Goal: Task Accomplishment & Management: Manage account settings

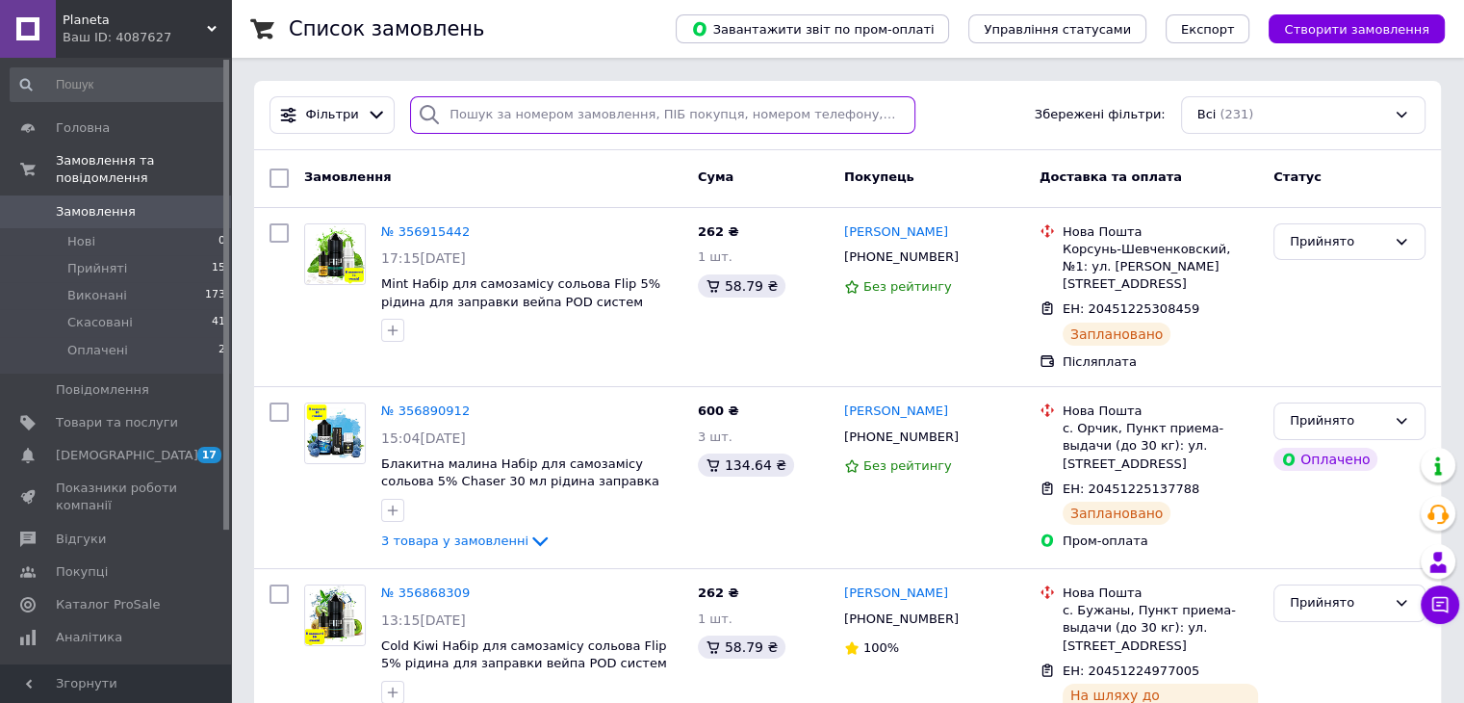
click at [590, 120] on input "search" at bounding box center [662, 115] width 505 height 38
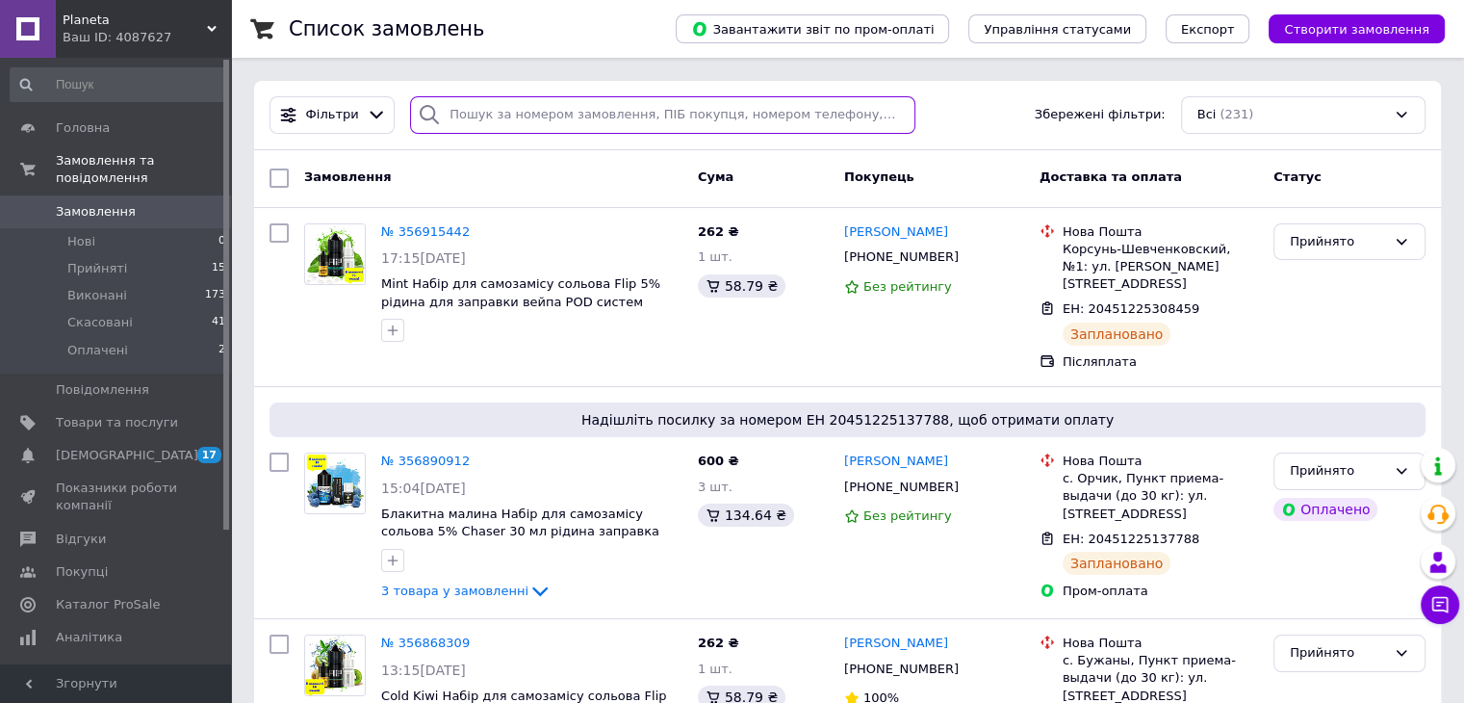
paste input "355913441."
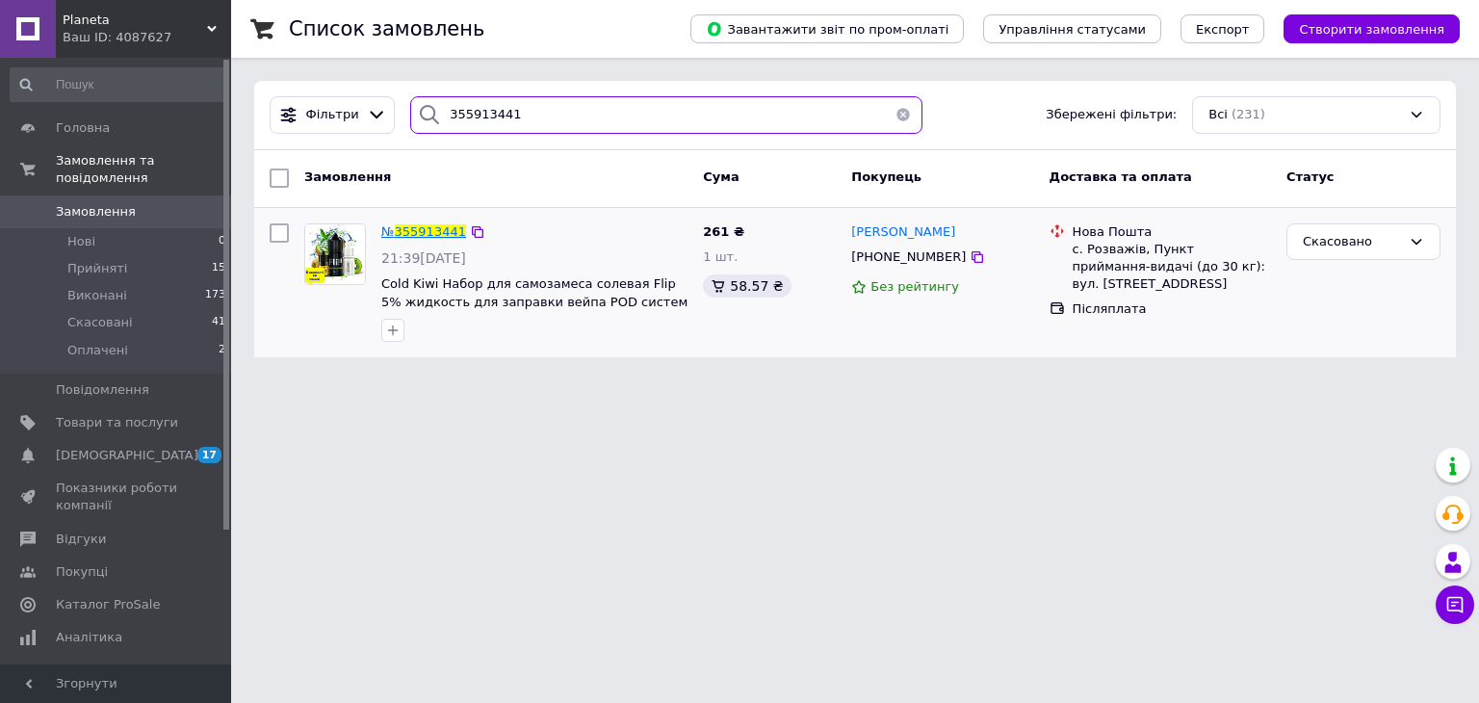
type input "355913441"
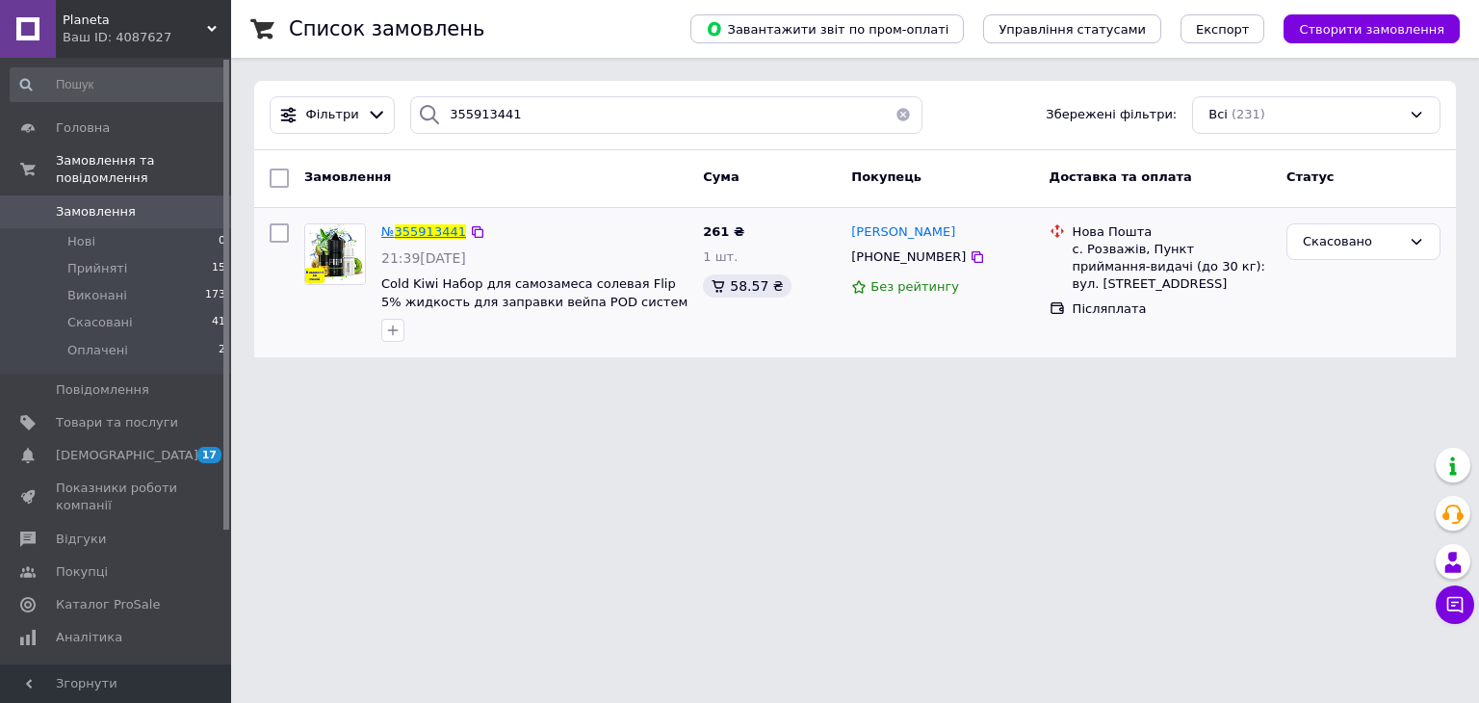
click at [428, 229] on span "355913441" at bounding box center [430, 231] width 71 height 14
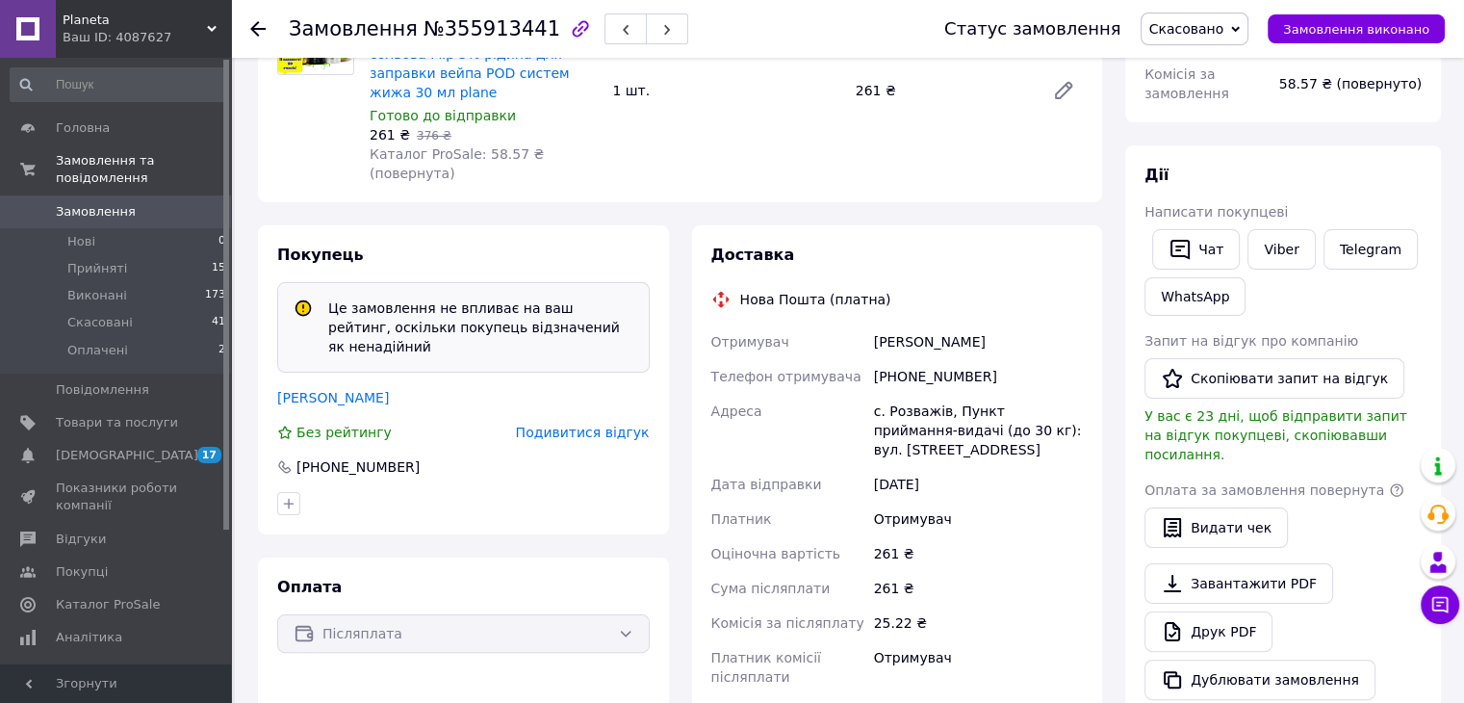
scroll to position [289, 0]
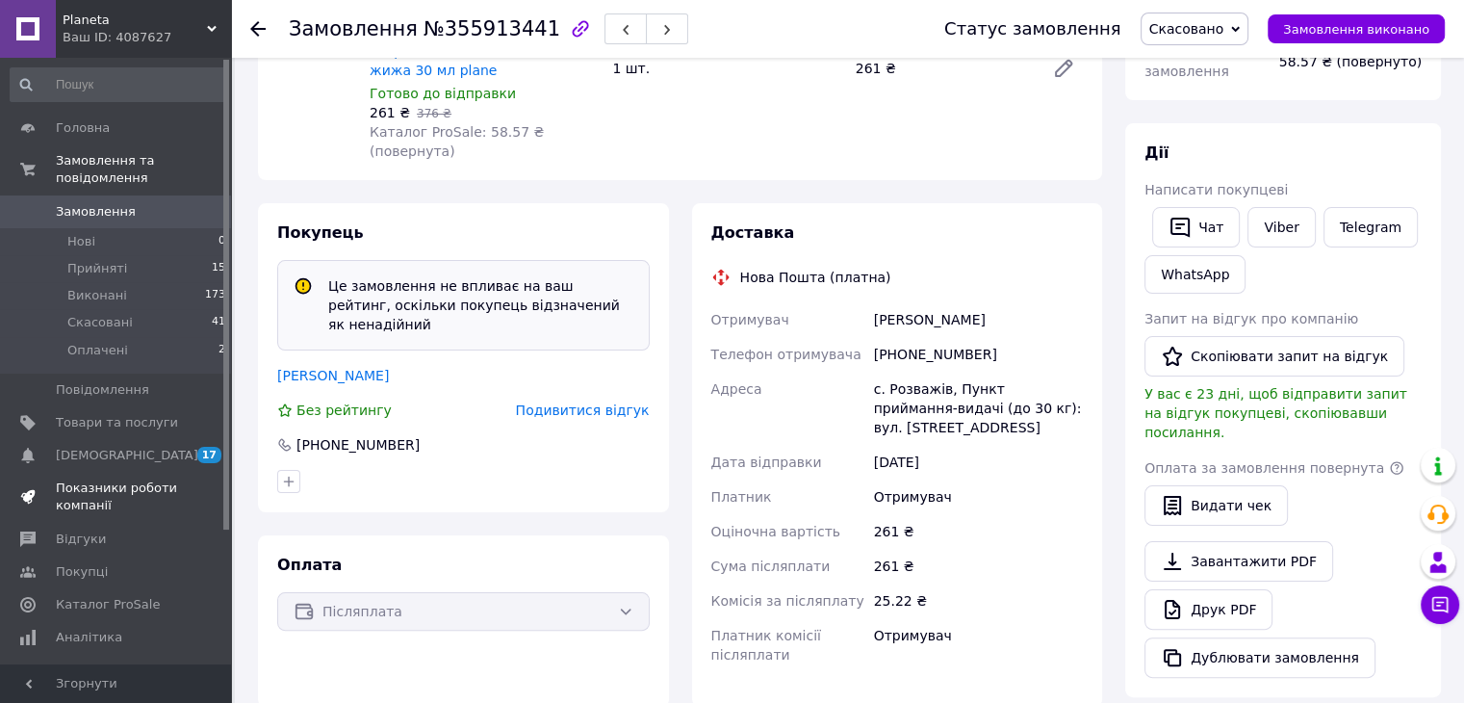
click at [119, 481] on span "Показники роботи компанії" at bounding box center [117, 496] width 122 height 35
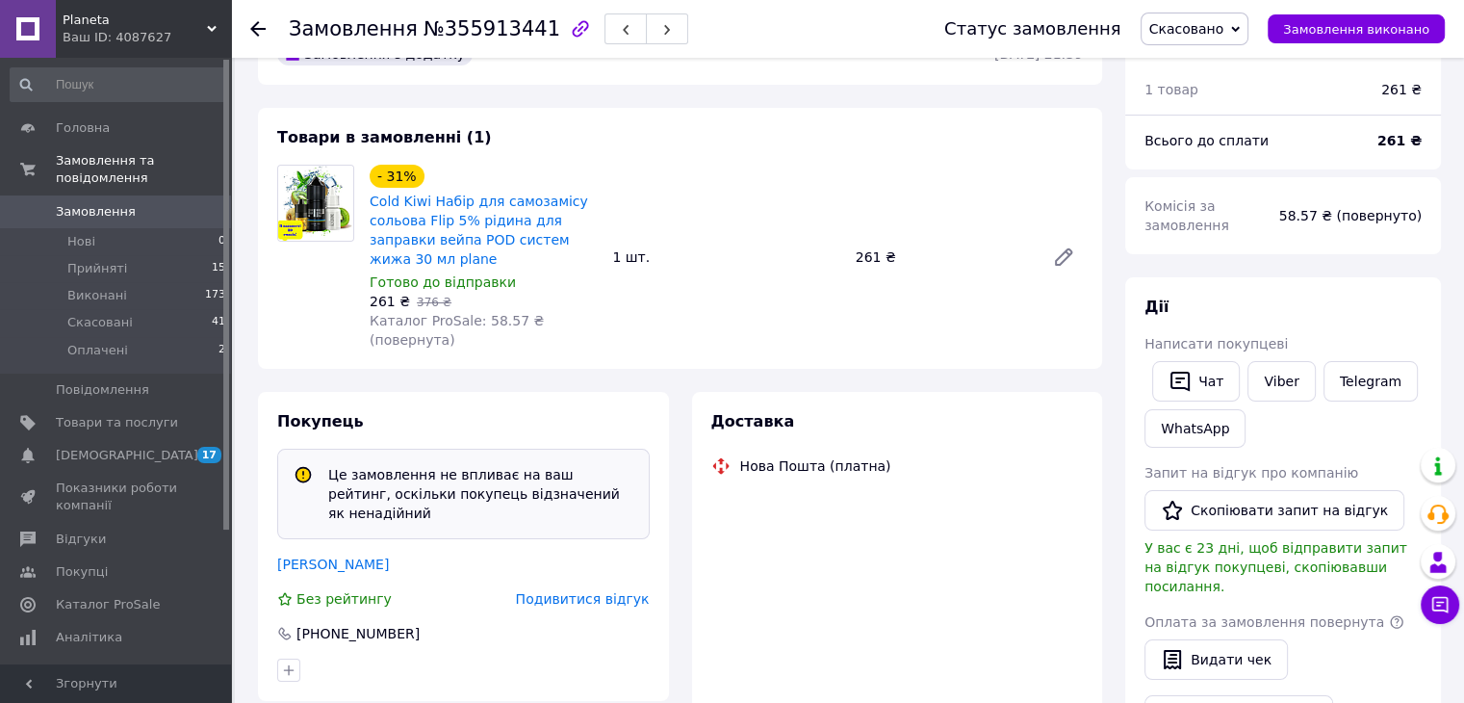
scroll to position [177, 0]
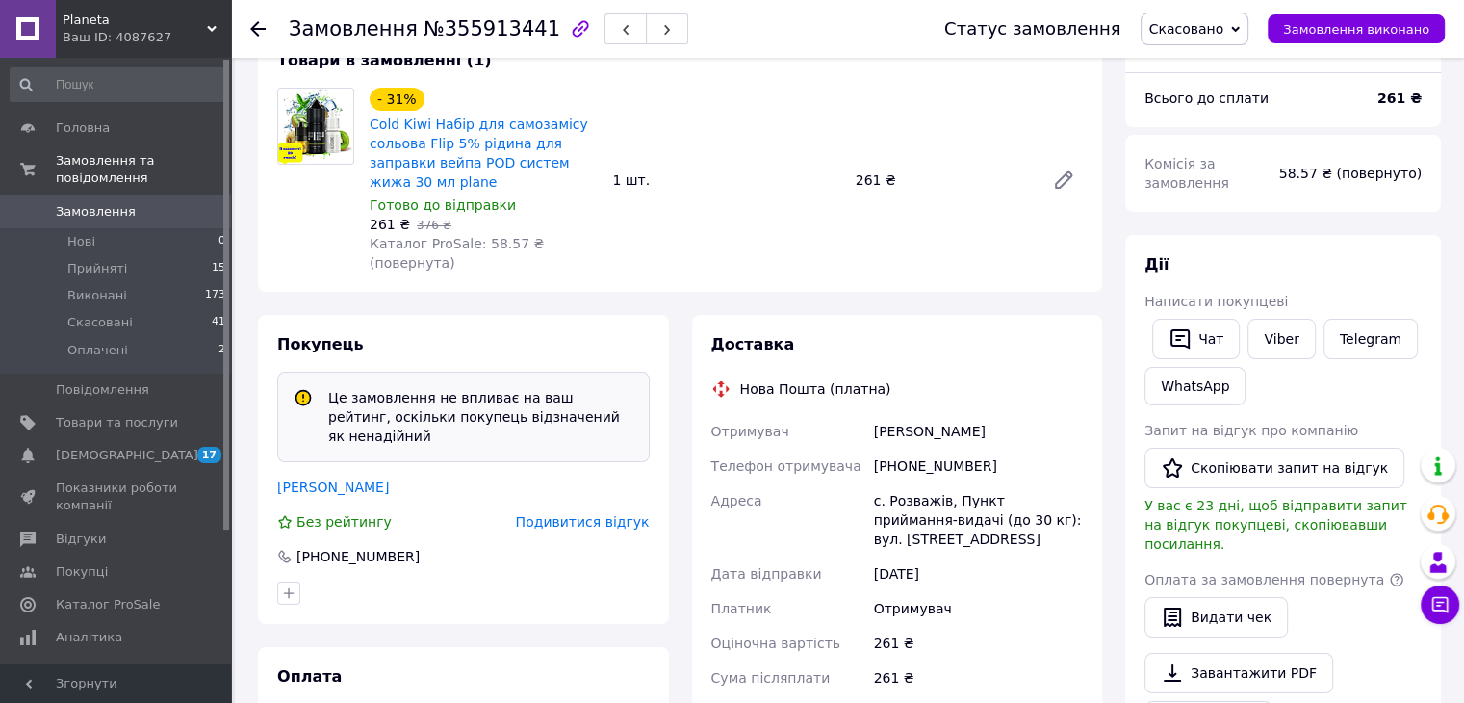
click at [440, 315] on div "Покупець Це замовлення не впливає на ваш рейтинг, оскільки покупець відзначений…" at bounding box center [463, 469] width 411 height 309
click at [551, 514] on span "Подивитися відгук" at bounding box center [583, 521] width 134 height 15
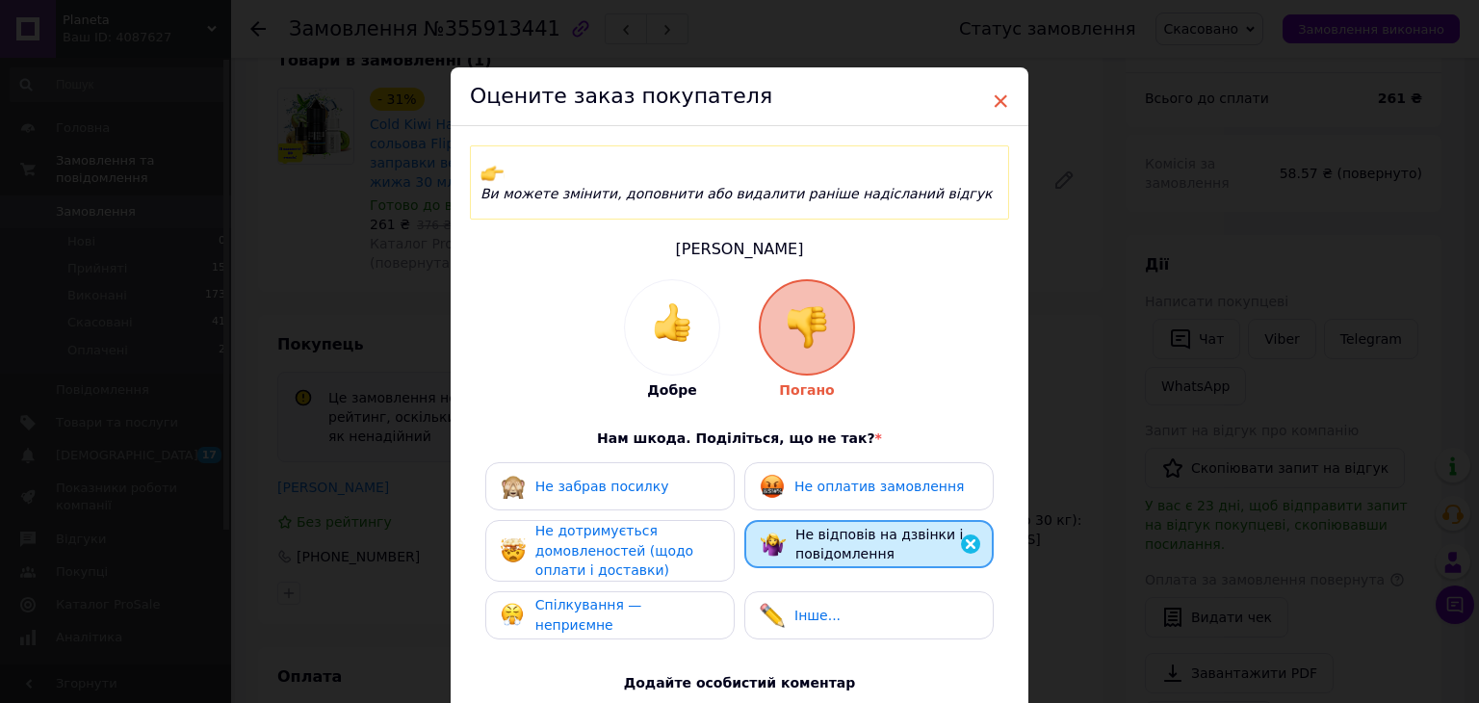
click at [997, 95] on span "×" at bounding box center [1000, 101] width 17 height 33
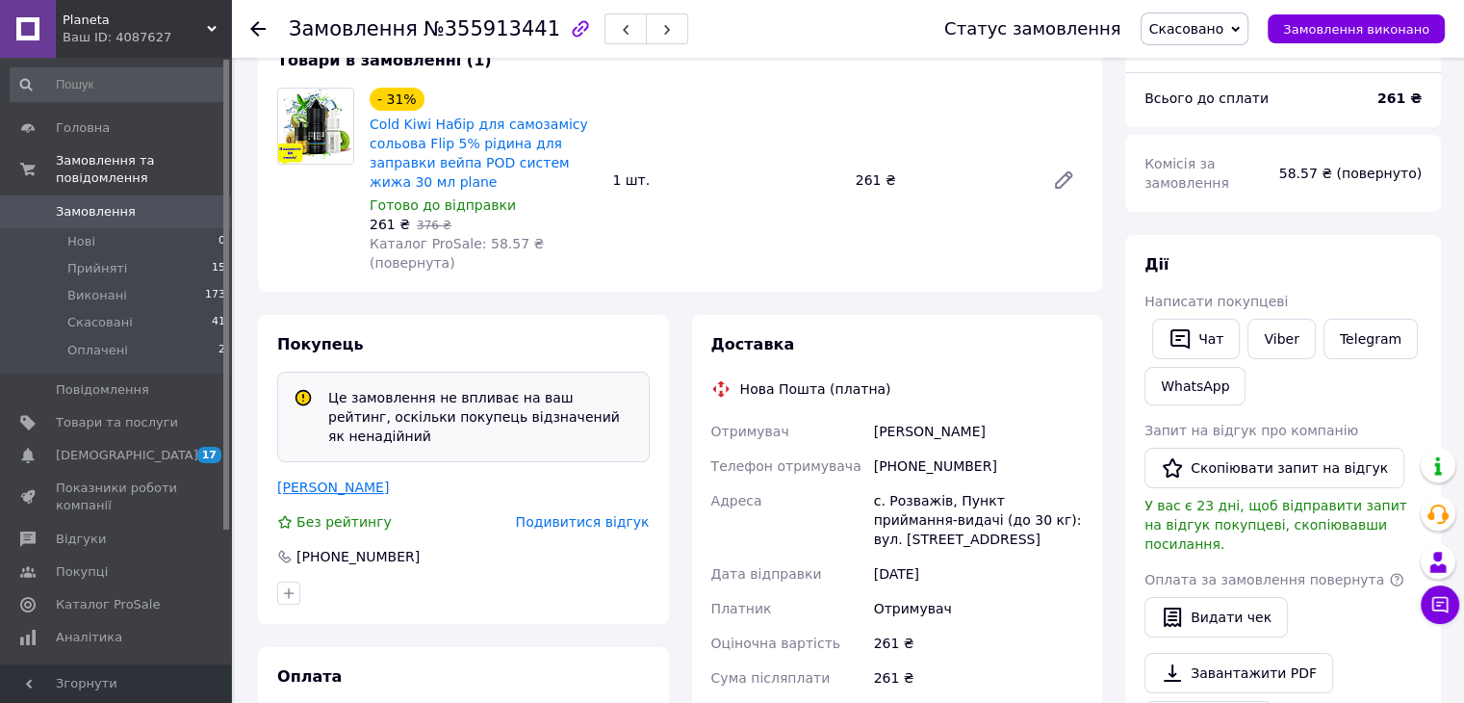
click at [360, 479] on link "[PERSON_NAME]" at bounding box center [333, 486] width 112 height 15
